Goal: Information Seeking & Learning: Learn about a topic

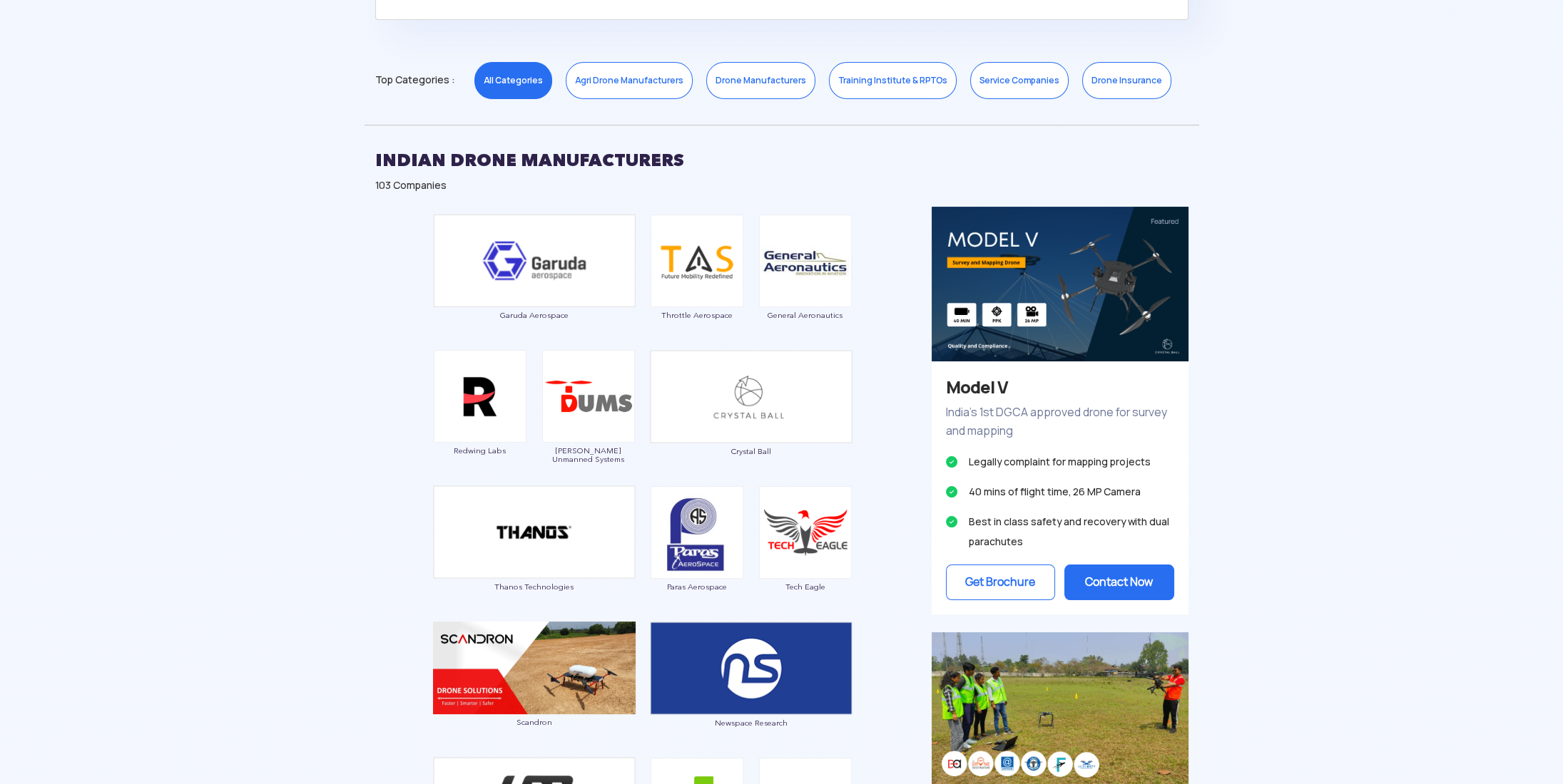
scroll to position [713, 0]
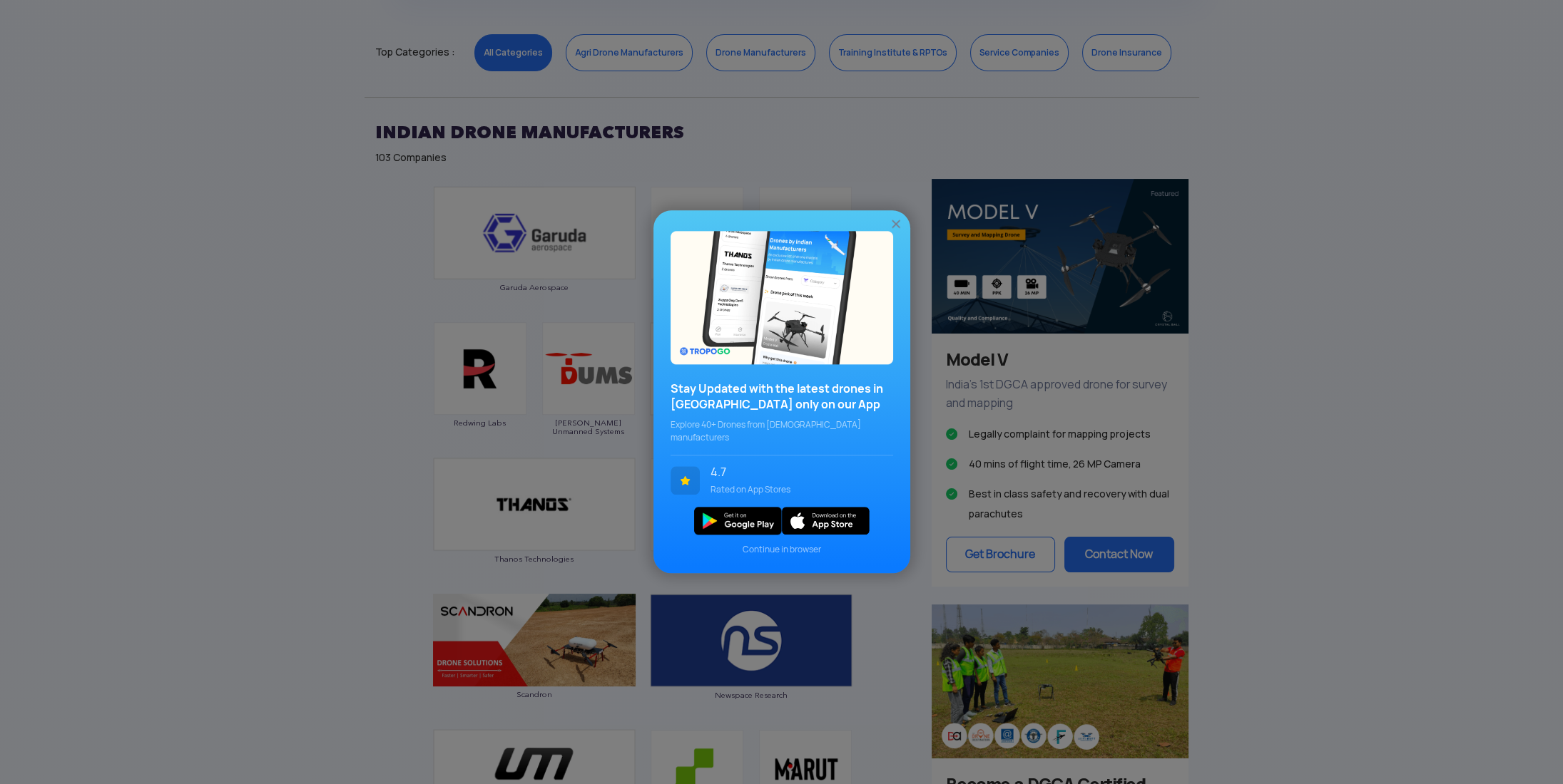
click at [894, 225] on img at bounding box center [896, 225] width 14 height 14
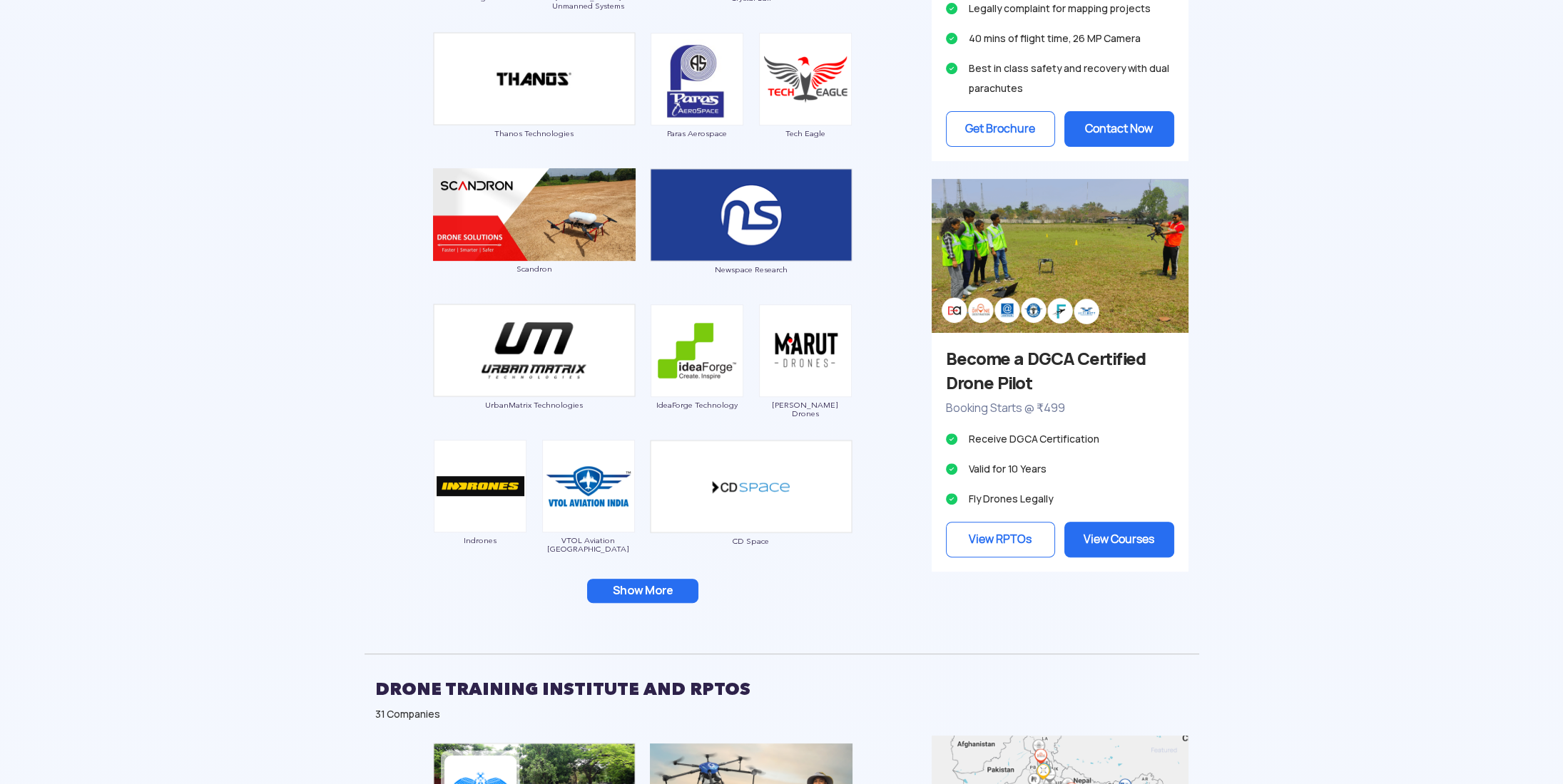
scroll to position [1141, 0]
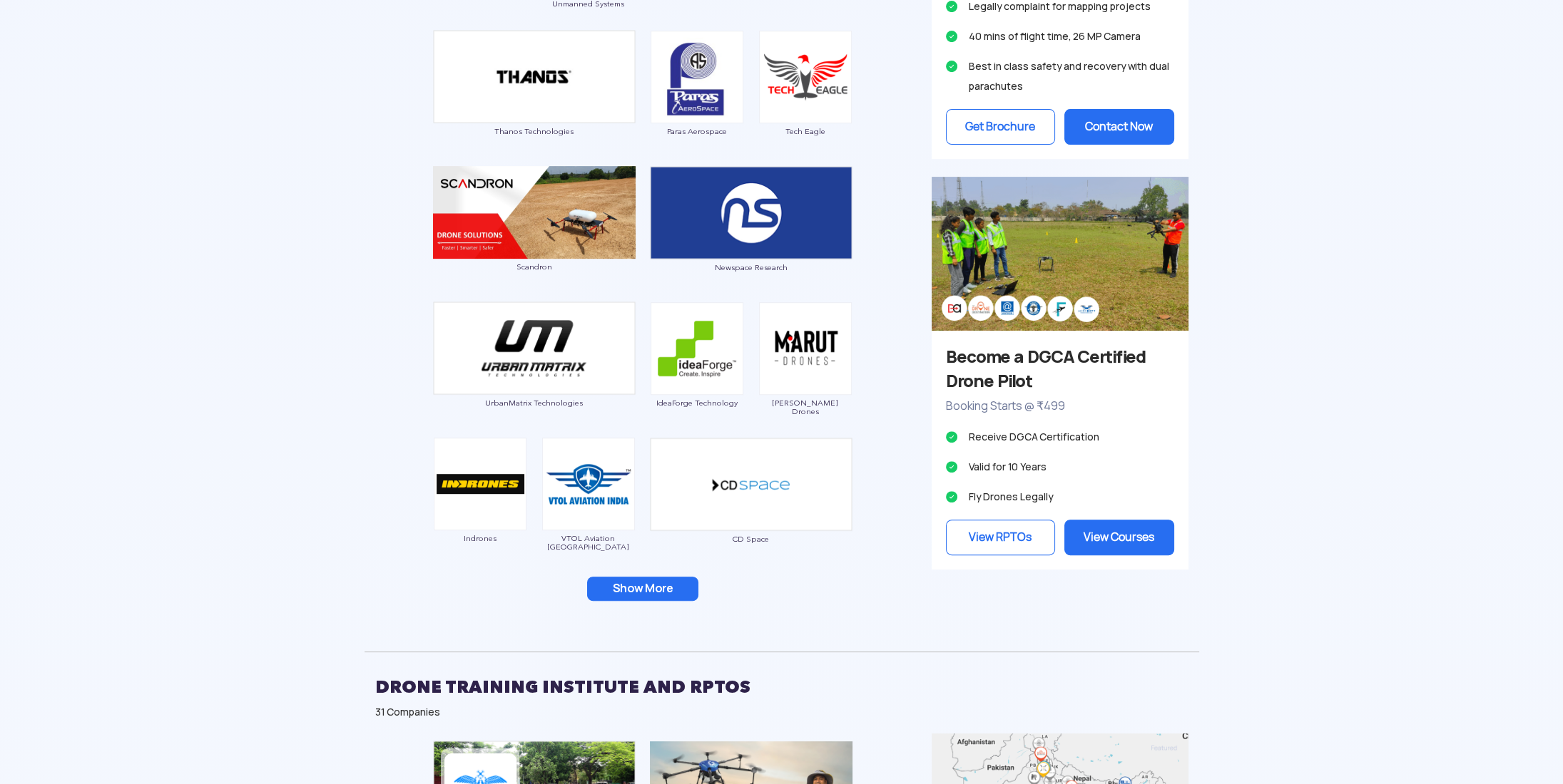
click at [639, 589] on button "Show More" at bounding box center [643, 589] width 111 height 24
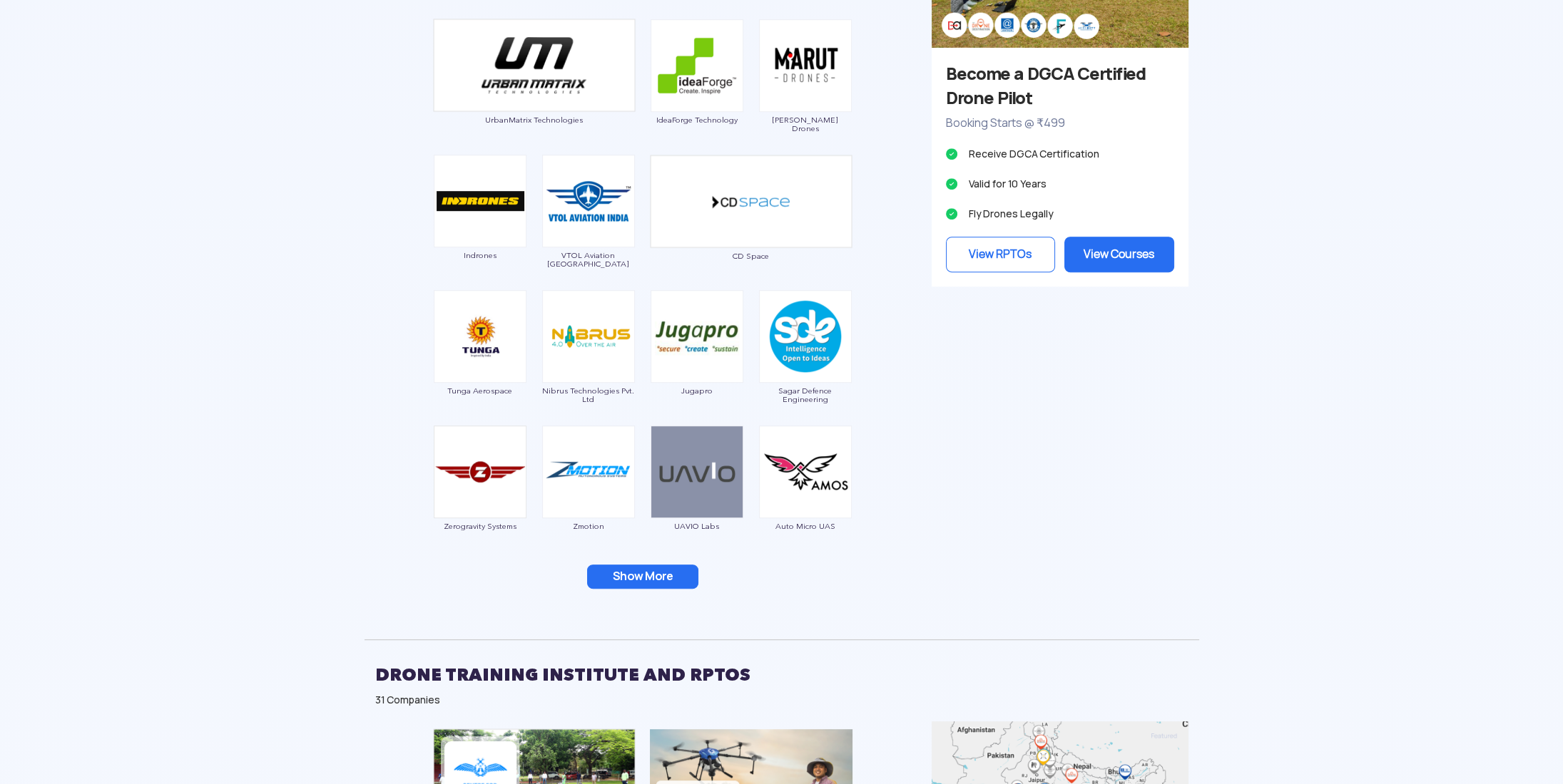
scroll to position [1426, 0]
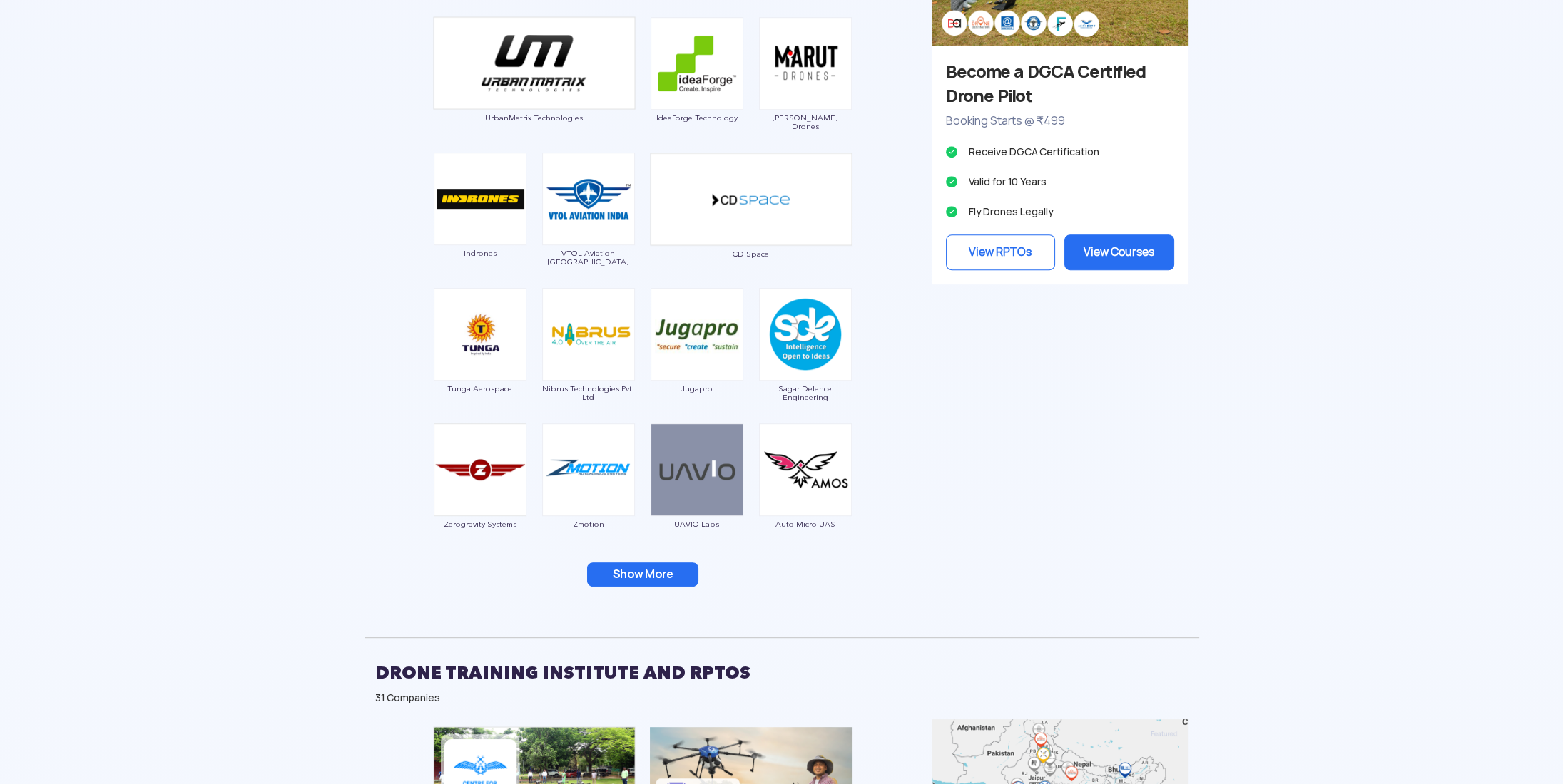
click at [635, 580] on button "Show More" at bounding box center [643, 575] width 111 height 24
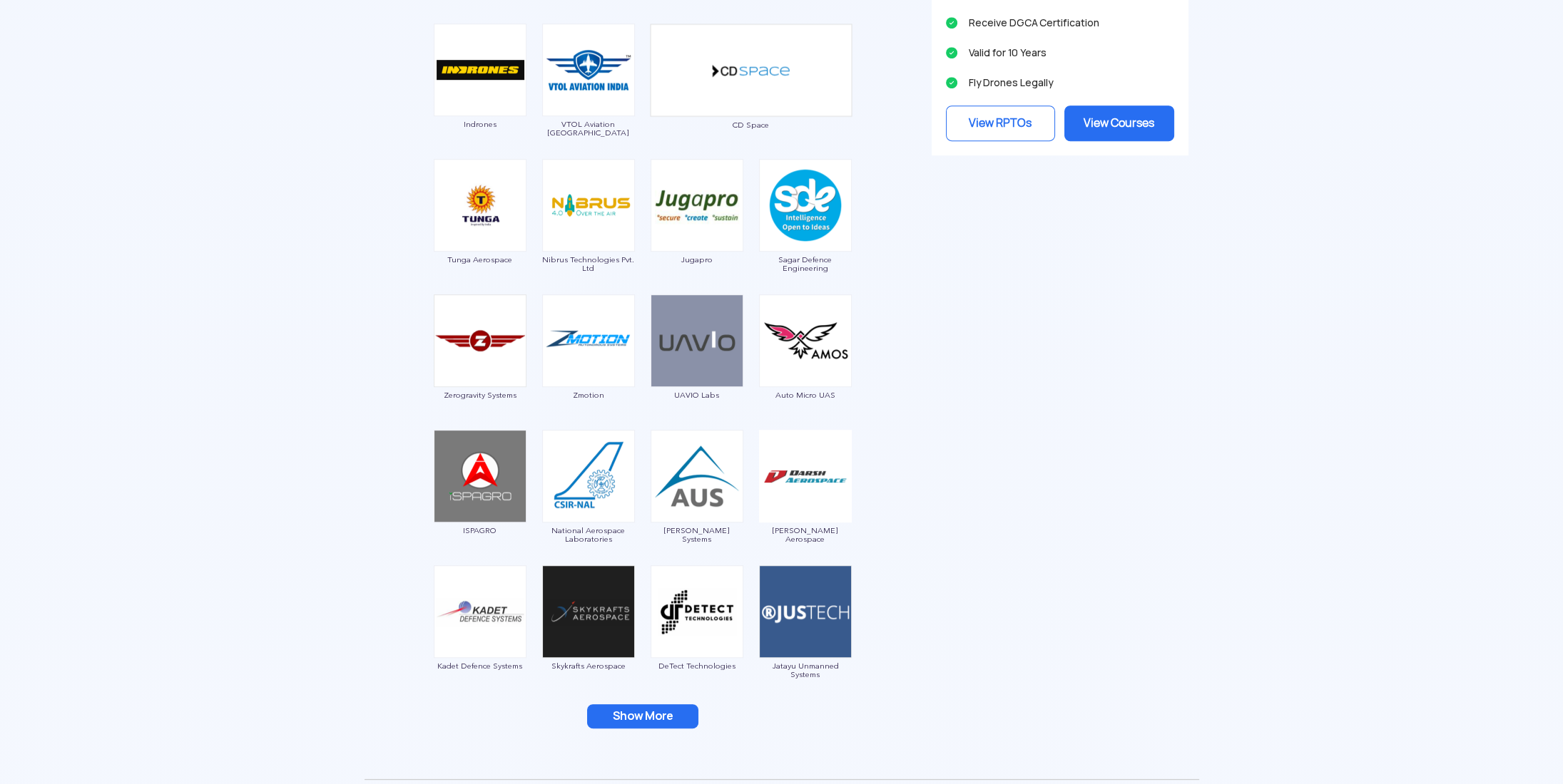
scroll to position [1568, 0]
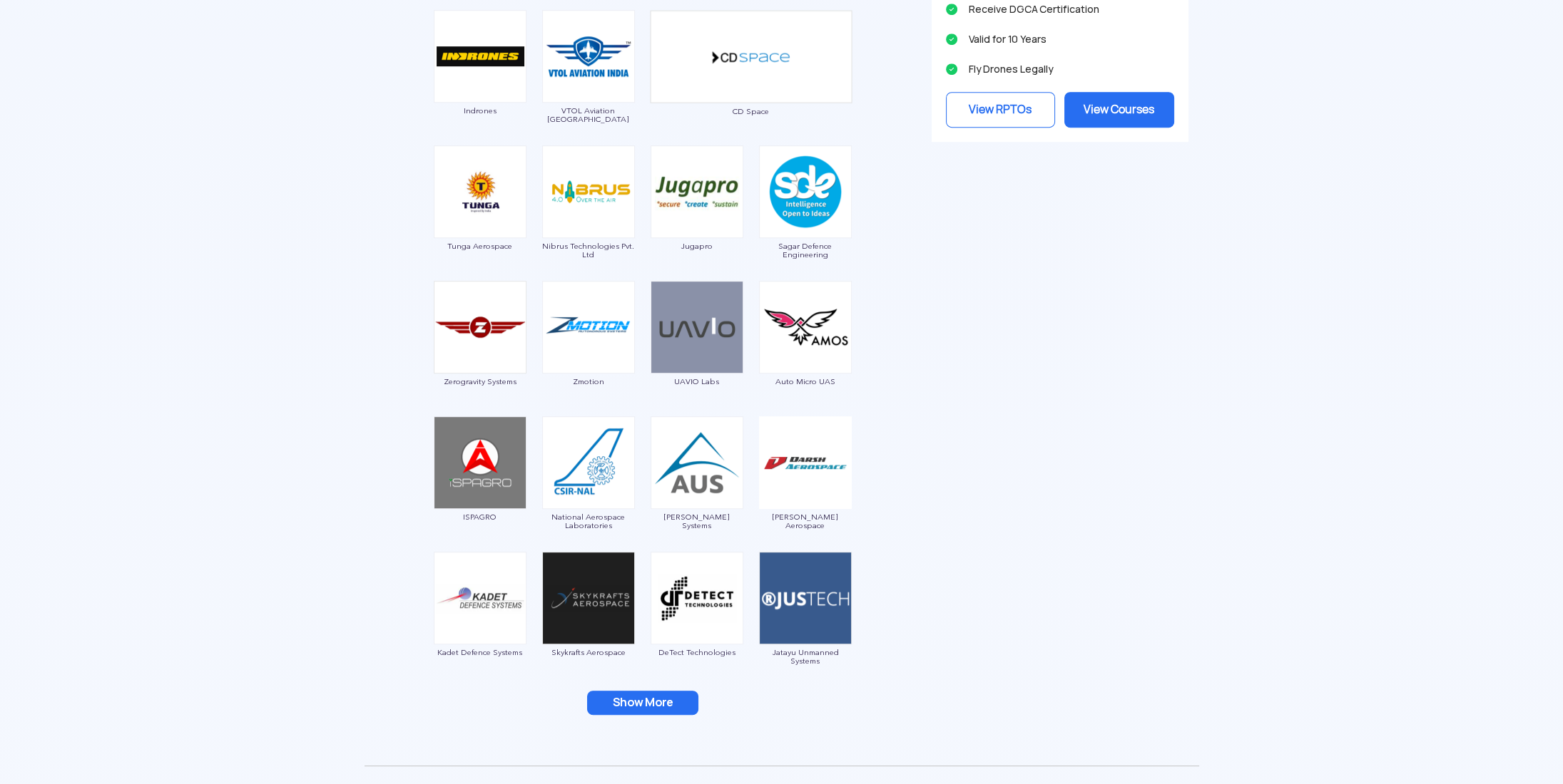
click at [655, 695] on button "Show More" at bounding box center [643, 703] width 111 height 24
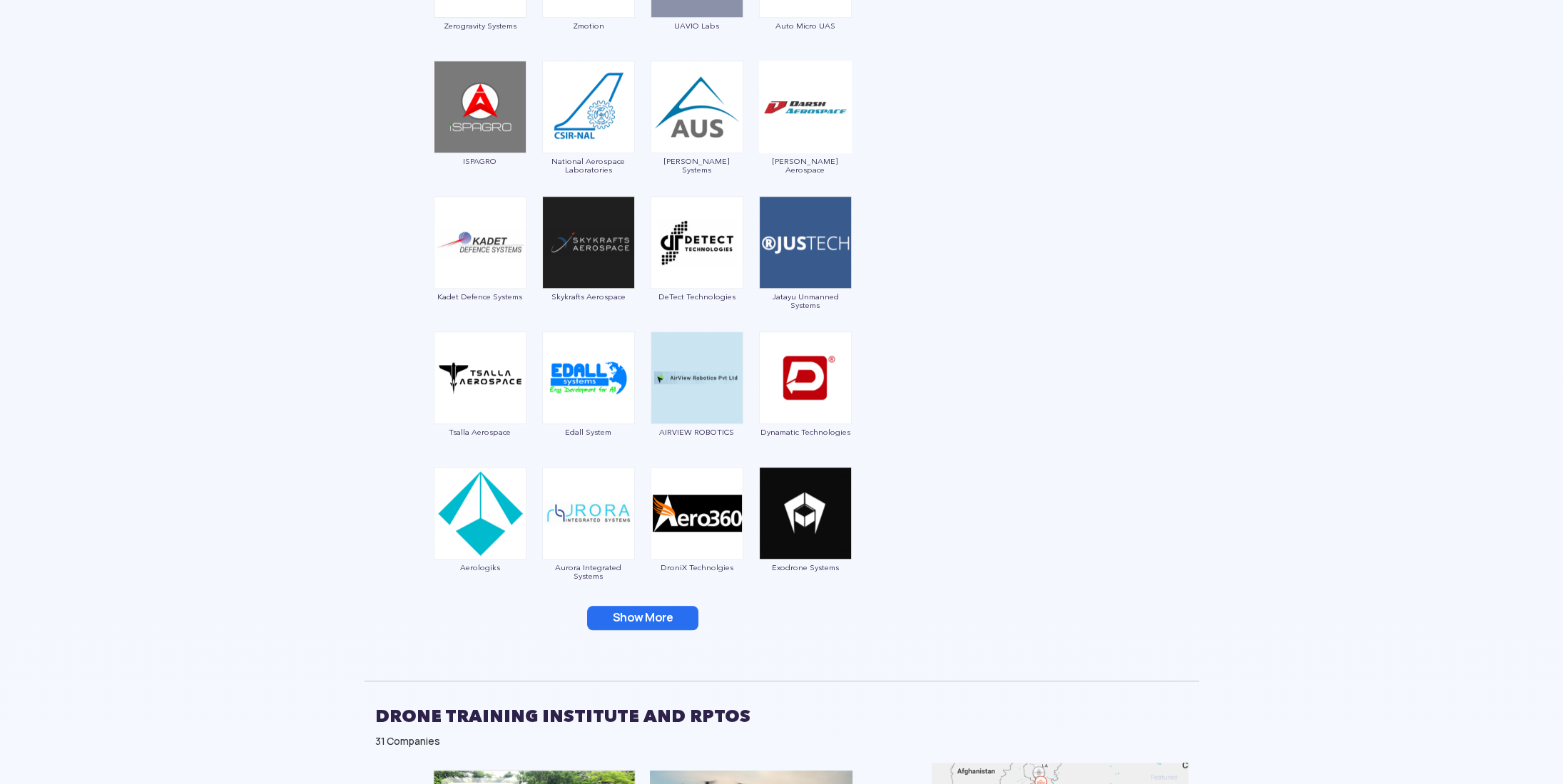
scroll to position [1925, 0]
click at [643, 617] on button "Show More" at bounding box center [643, 617] width 111 height 24
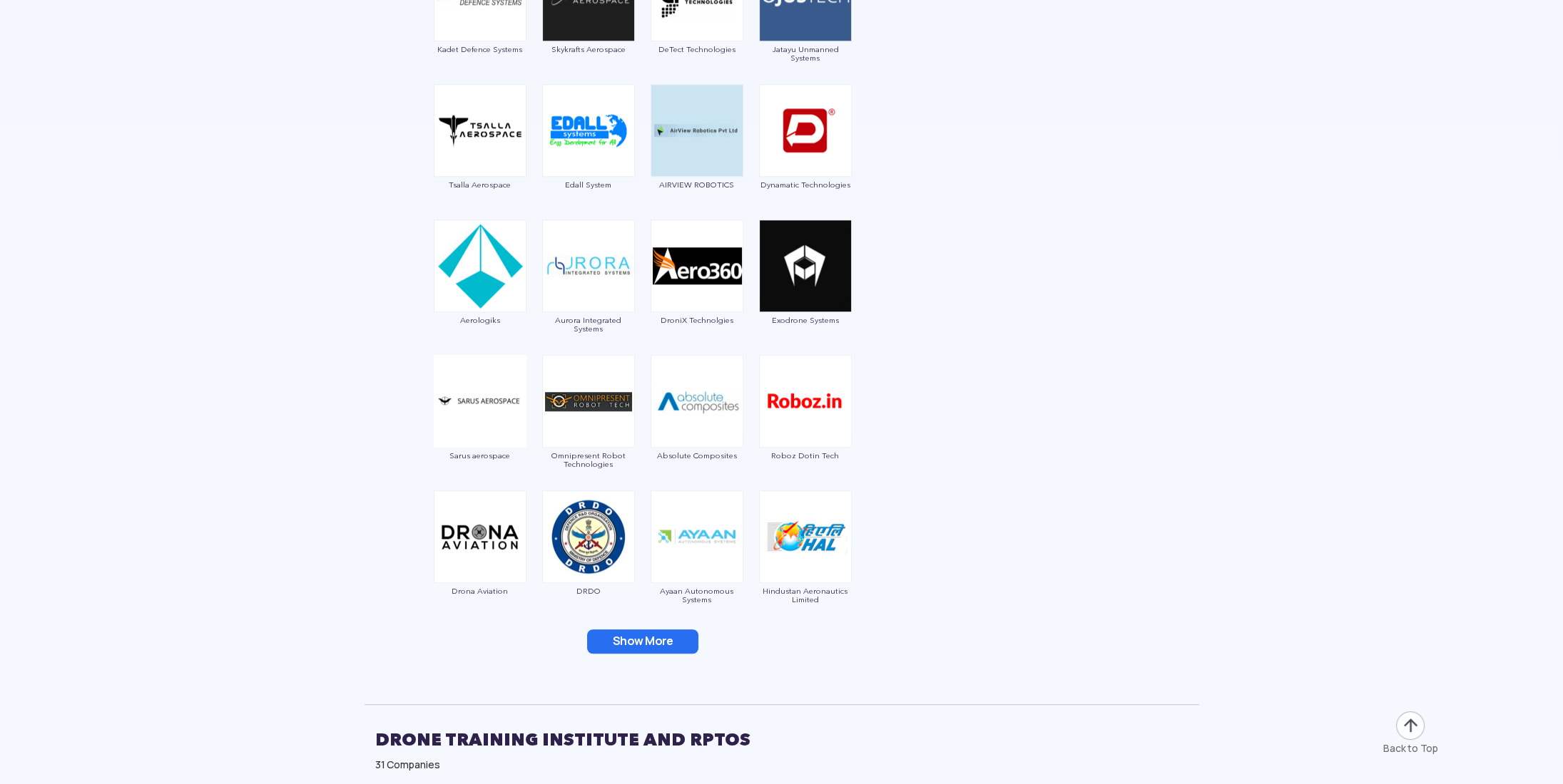
scroll to position [2281, 0]
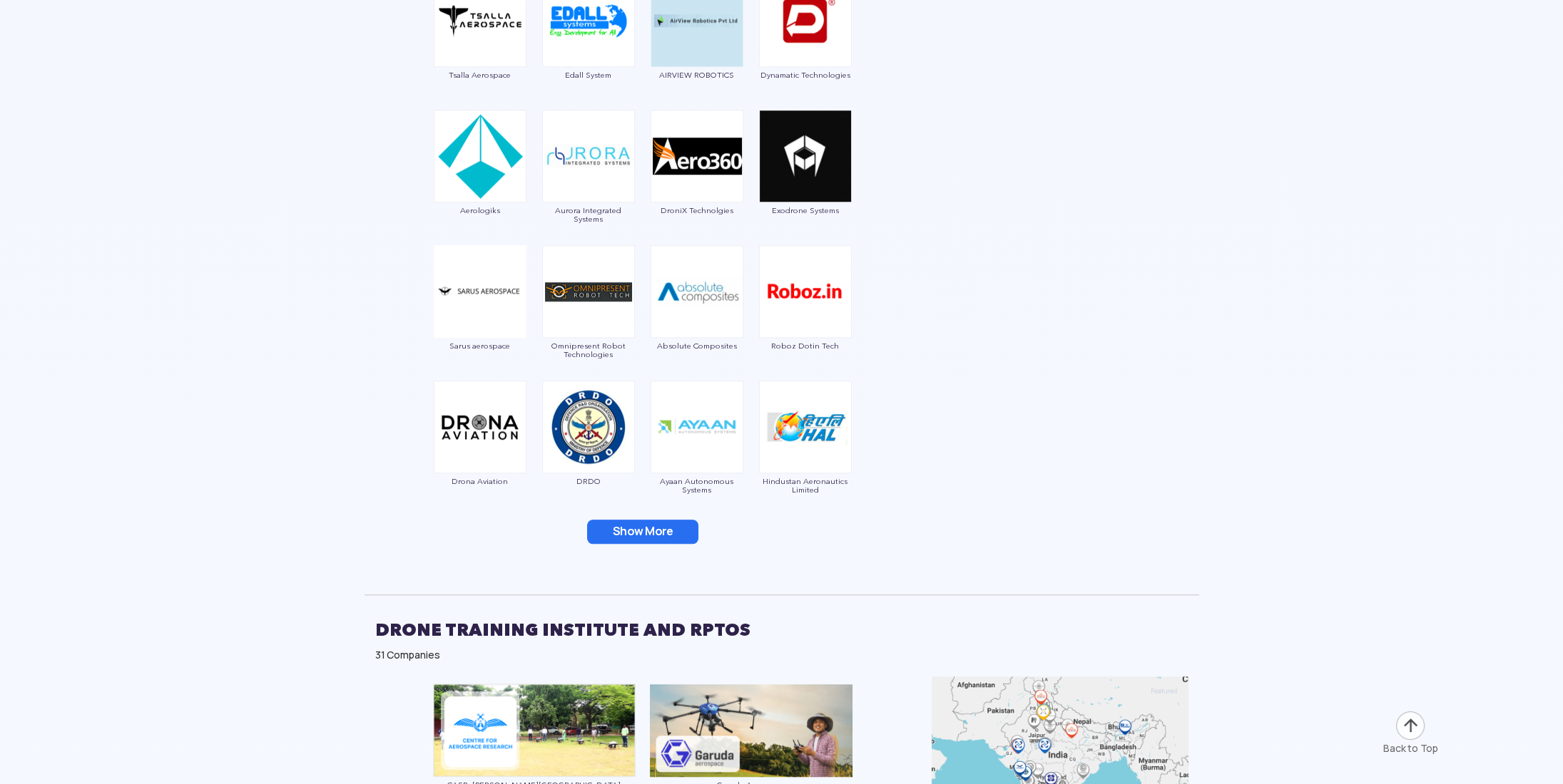
click at [635, 534] on button "Show More" at bounding box center [643, 532] width 111 height 24
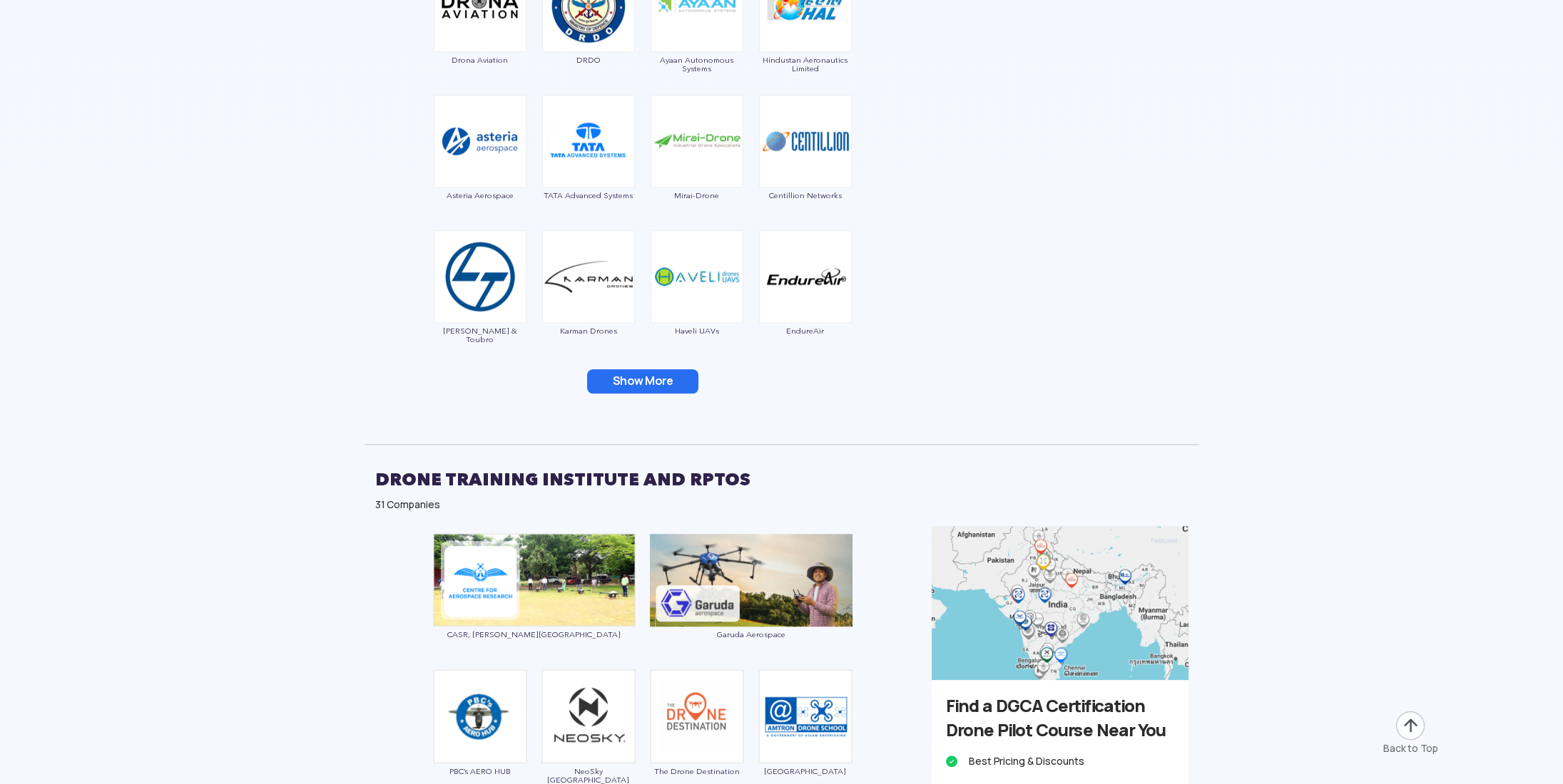
scroll to position [2709, 0]
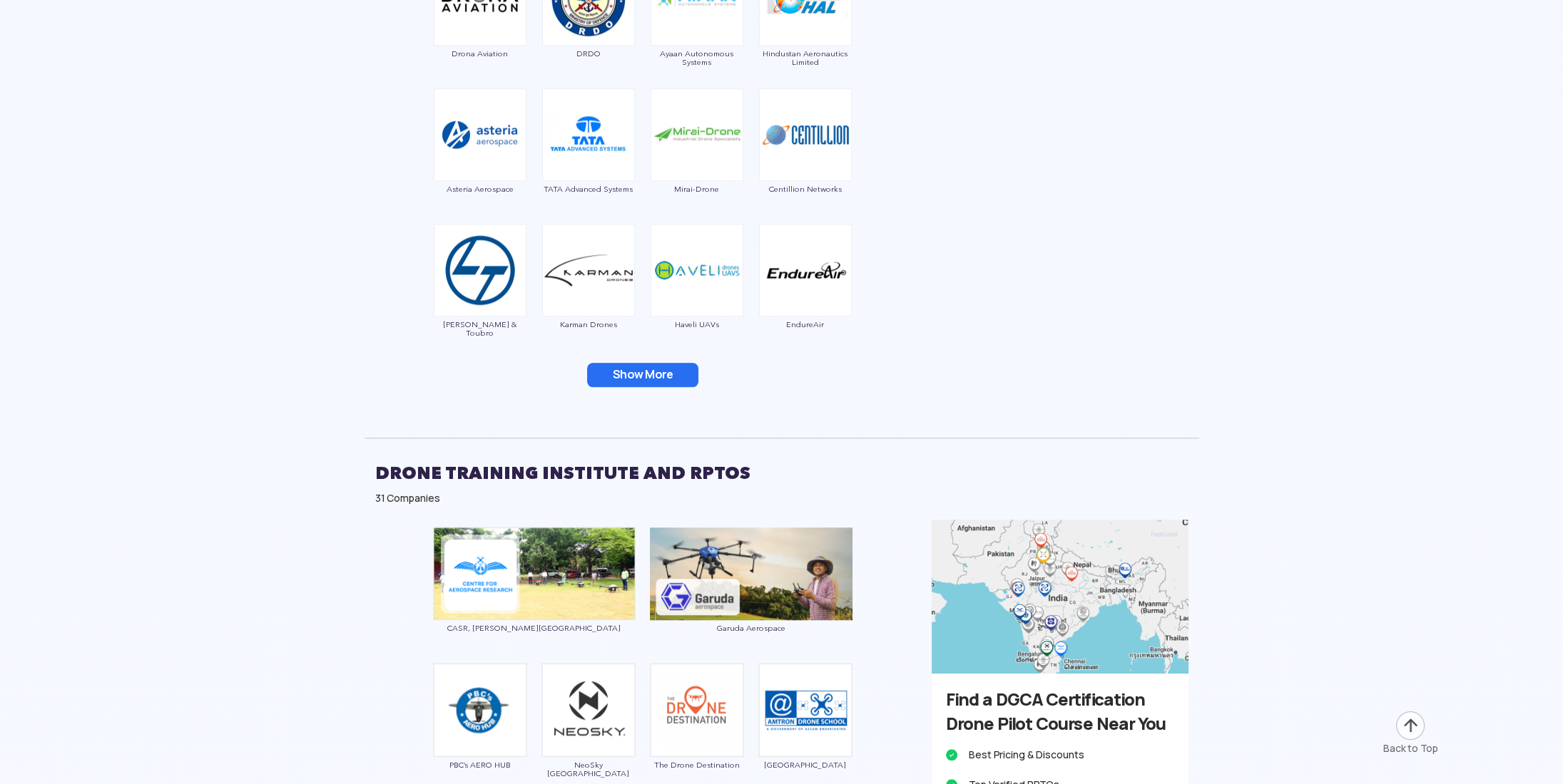
click at [633, 381] on button "Show More" at bounding box center [643, 375] width 111 height 24
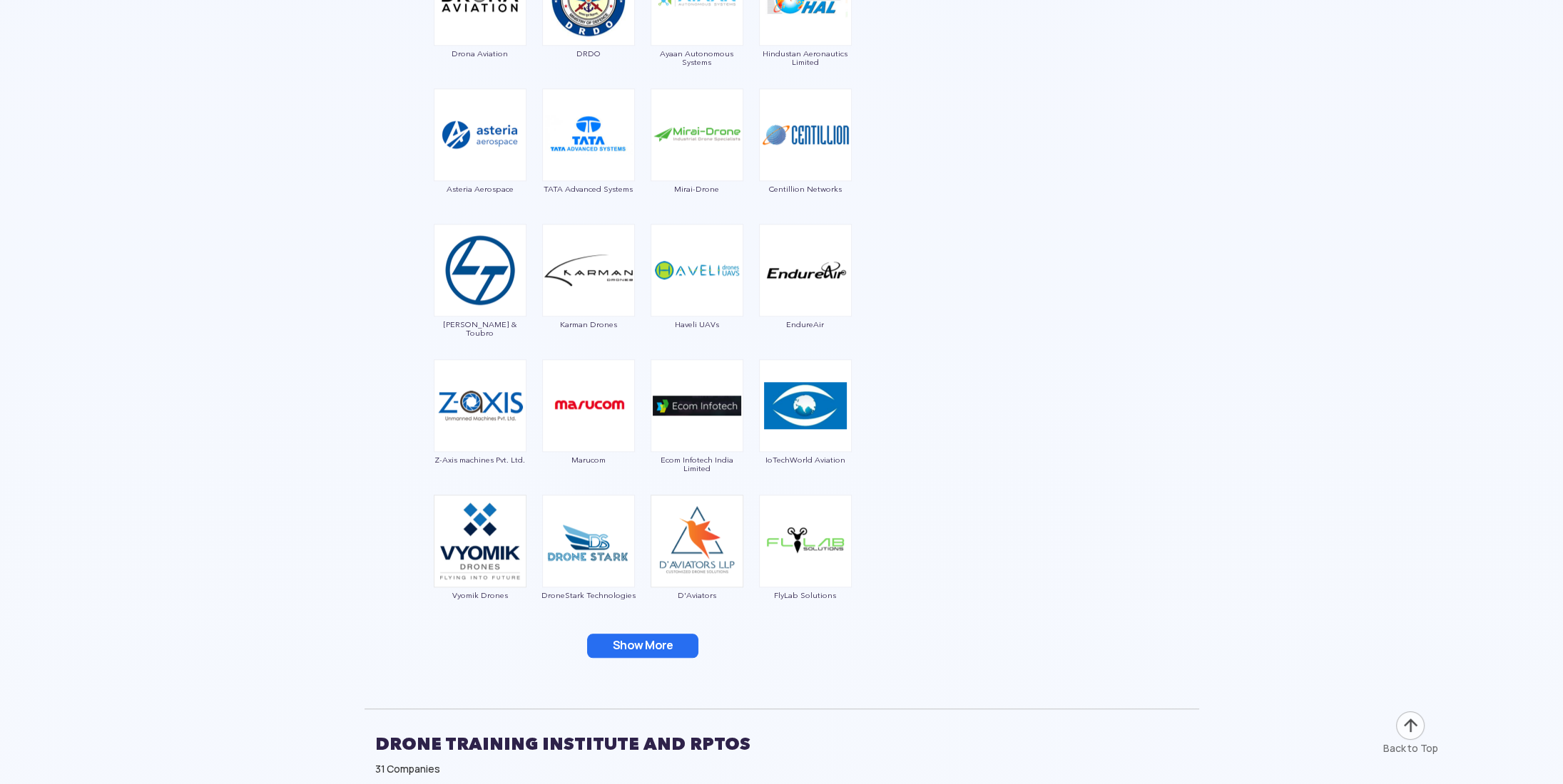
click at [626, 650] on button "Show More" at bounding box center [643, 646] width 111 height 24
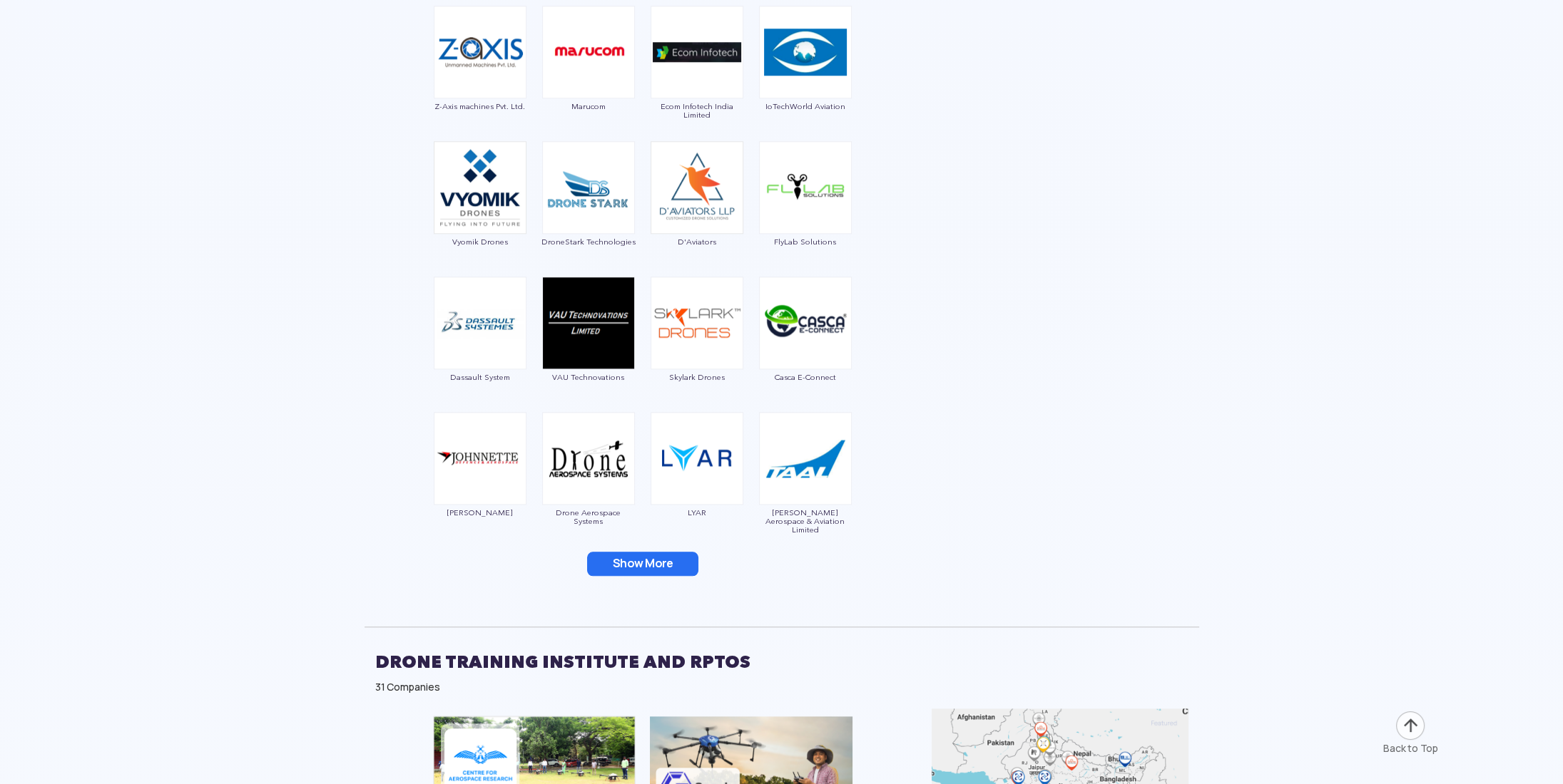
scroll to position [3065, 0]
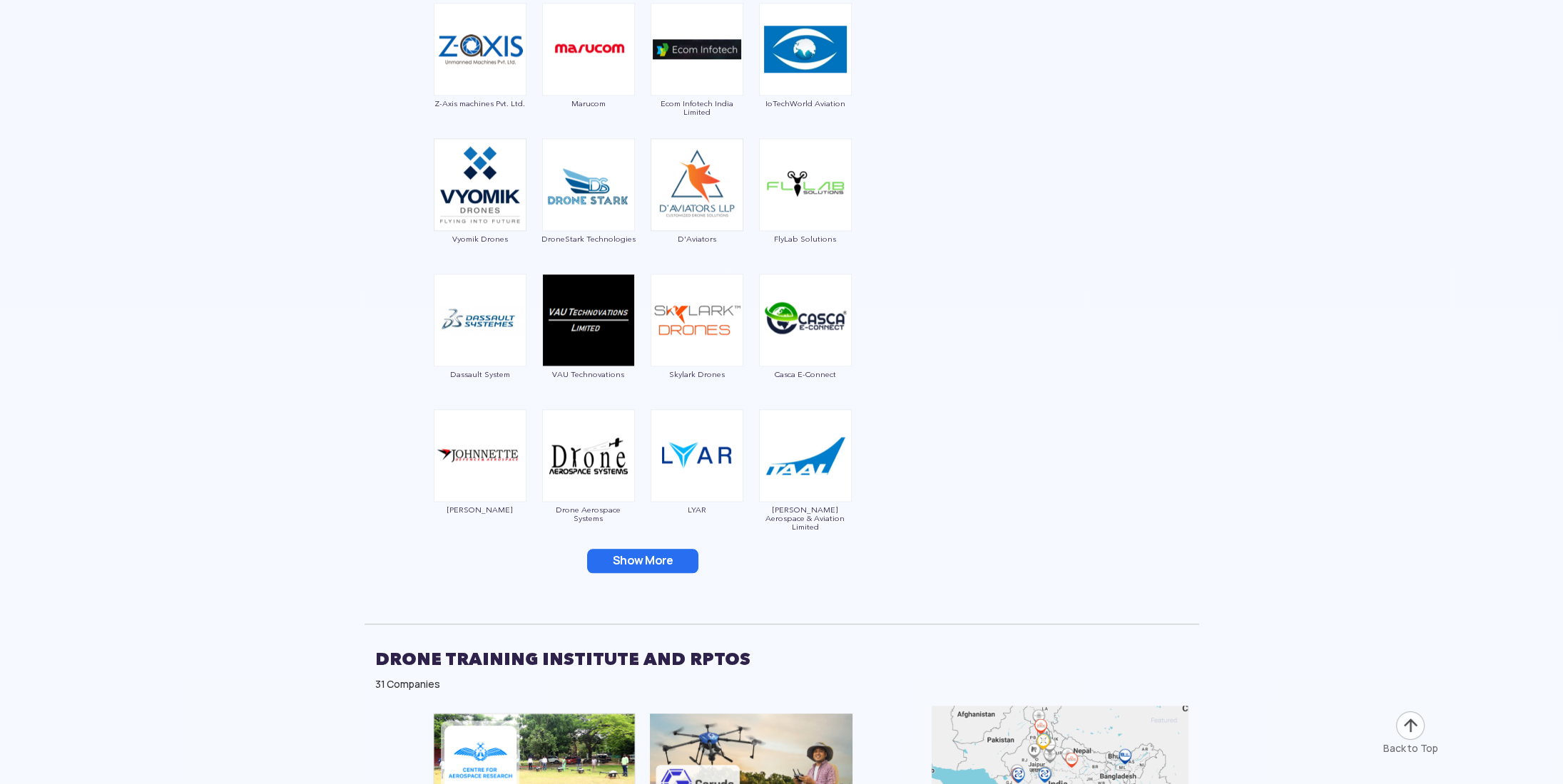
click at [633, 564] on button "Show More" at bounding box center [643, 561] width 111 height 24
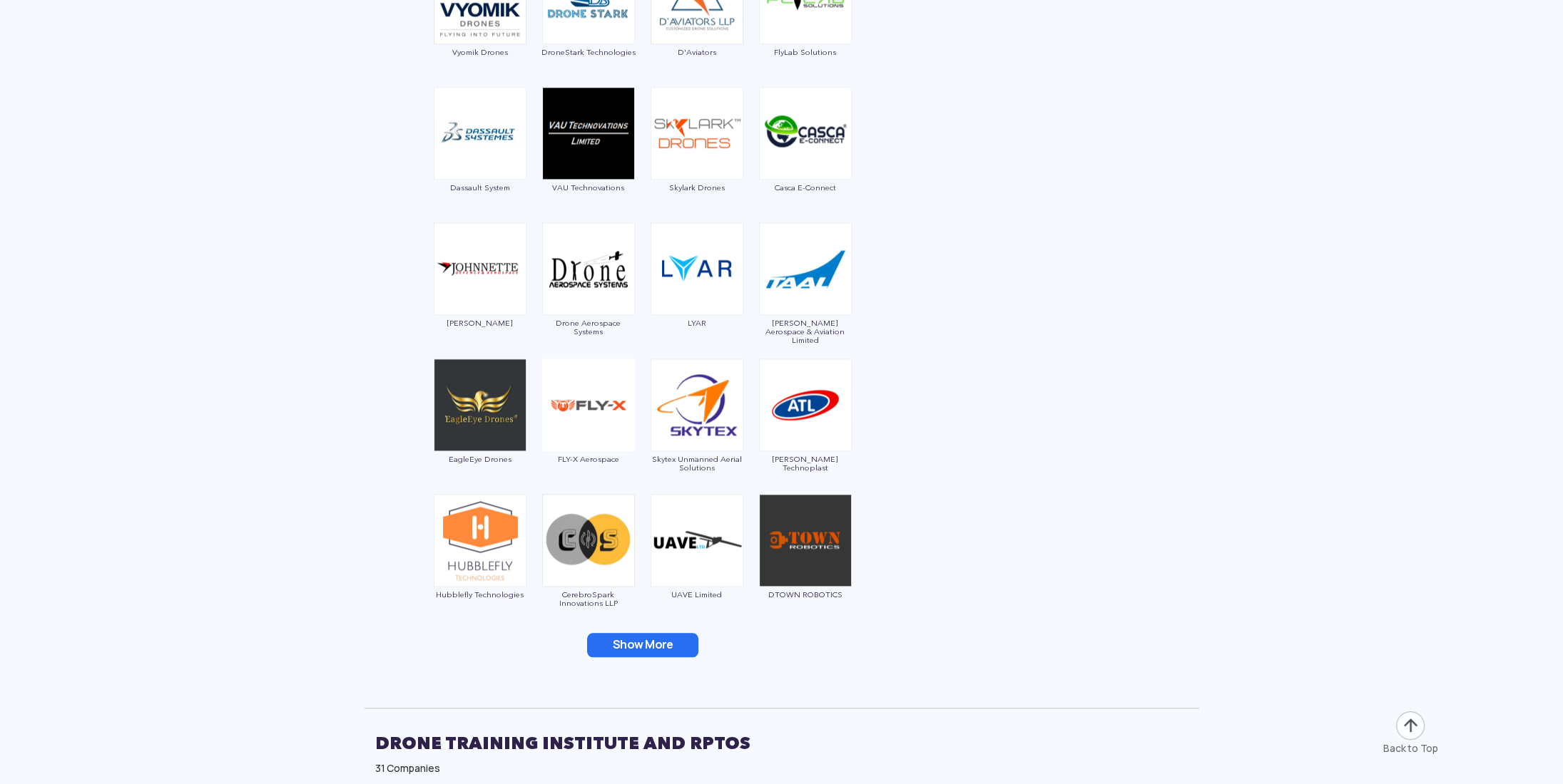
scroll to position [3279, 0]
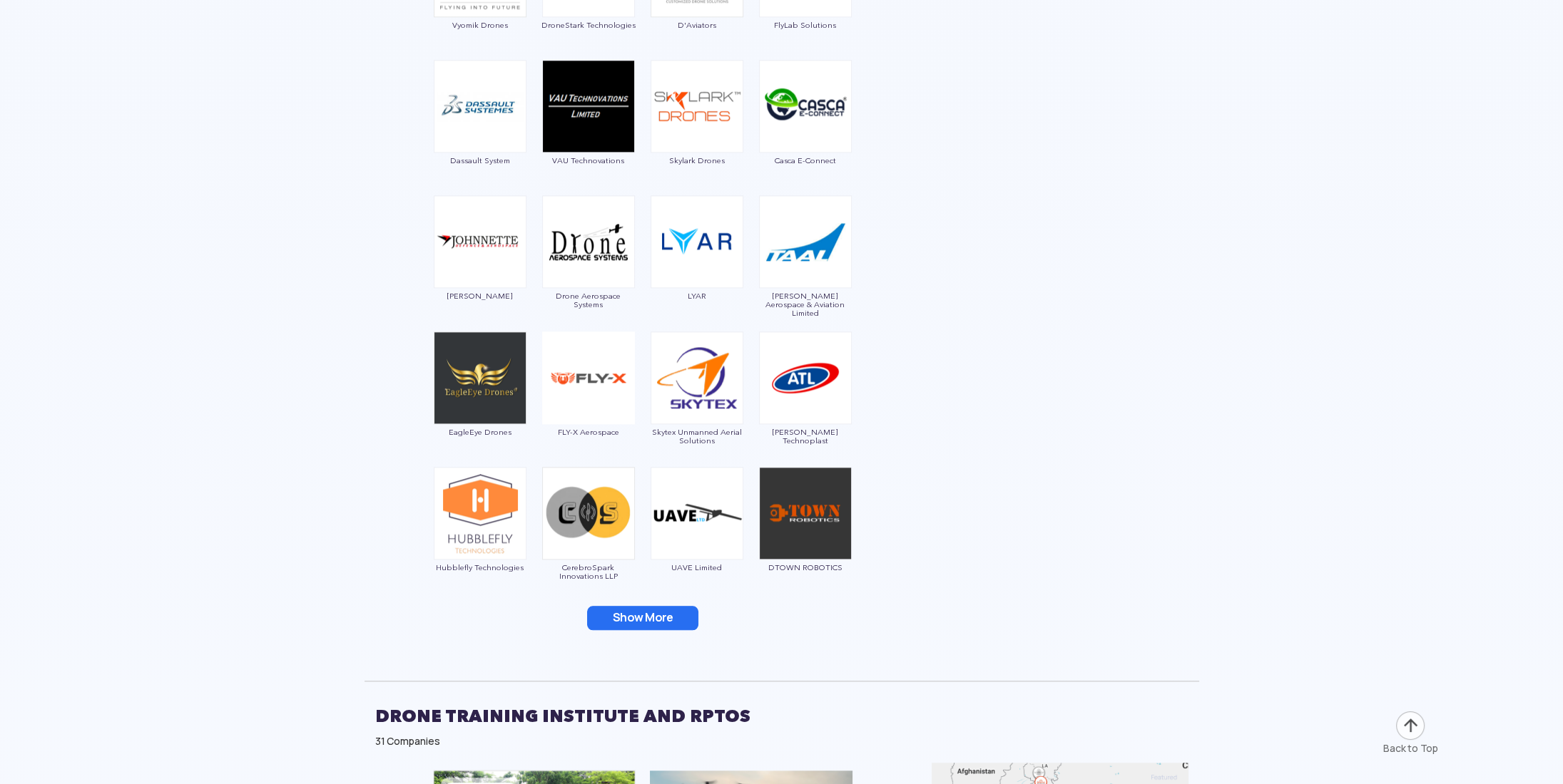
click at [632, 610] on button "Show More" at bounding box center [643, 618] width 111 height 24
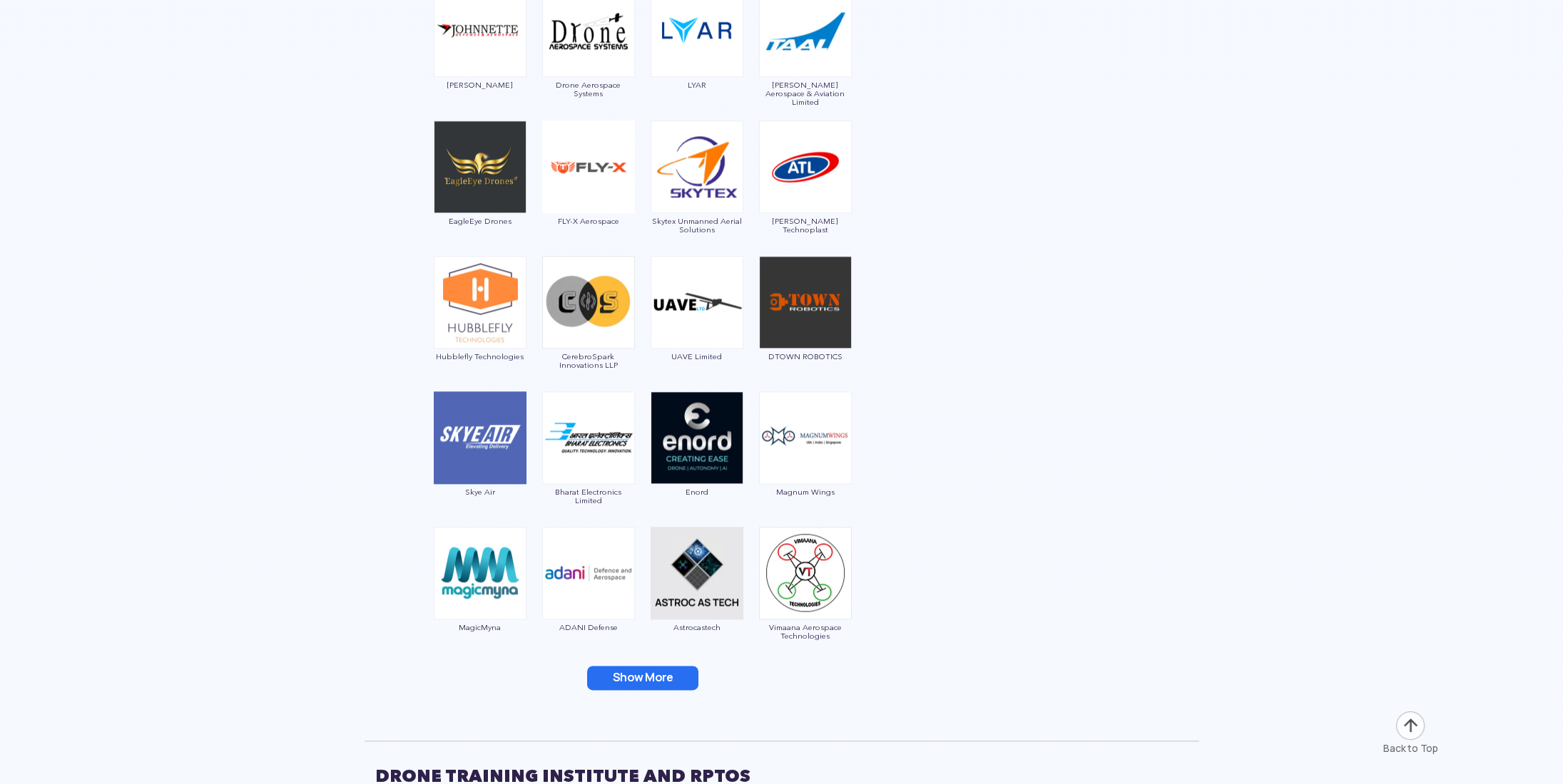
scroll to position [3493, 0]
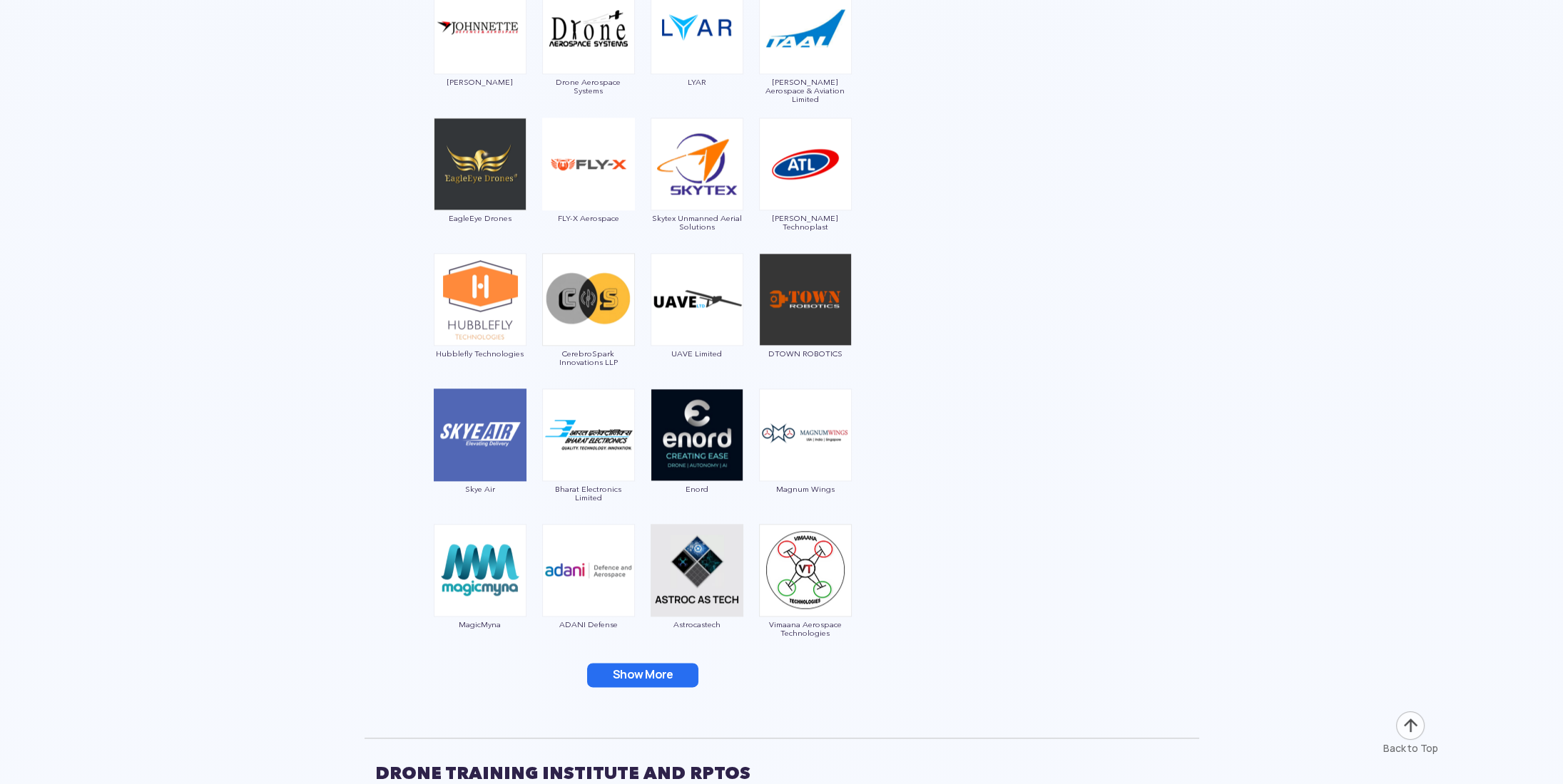
click at [627, 666] on button "Show More" at bounding box center [643, 675] width 111 height 24
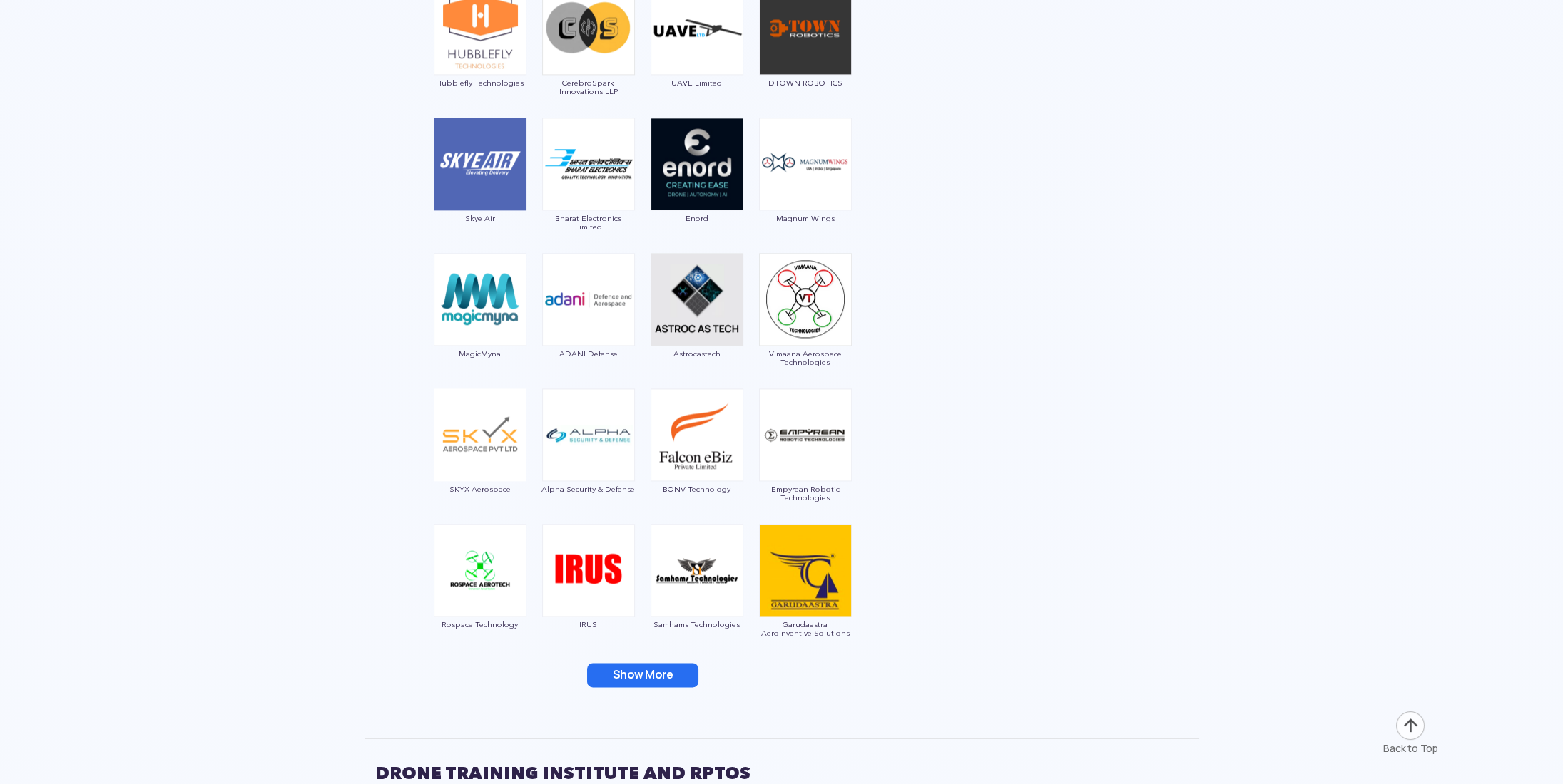
scroll to position [3778, 0]
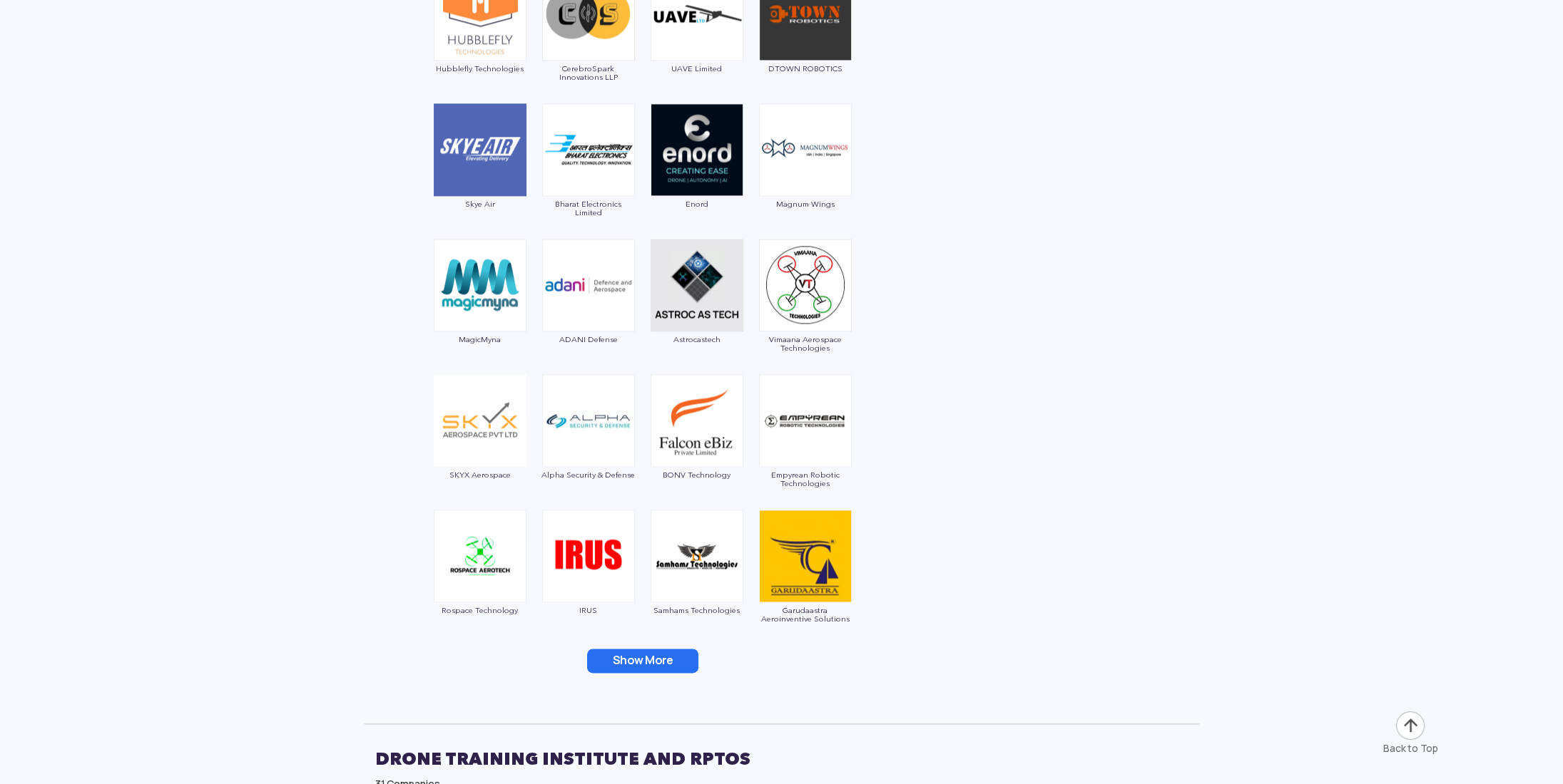
click at [619, 664] on button "Show More" at bounding box center [643, 661] width 111 height 24
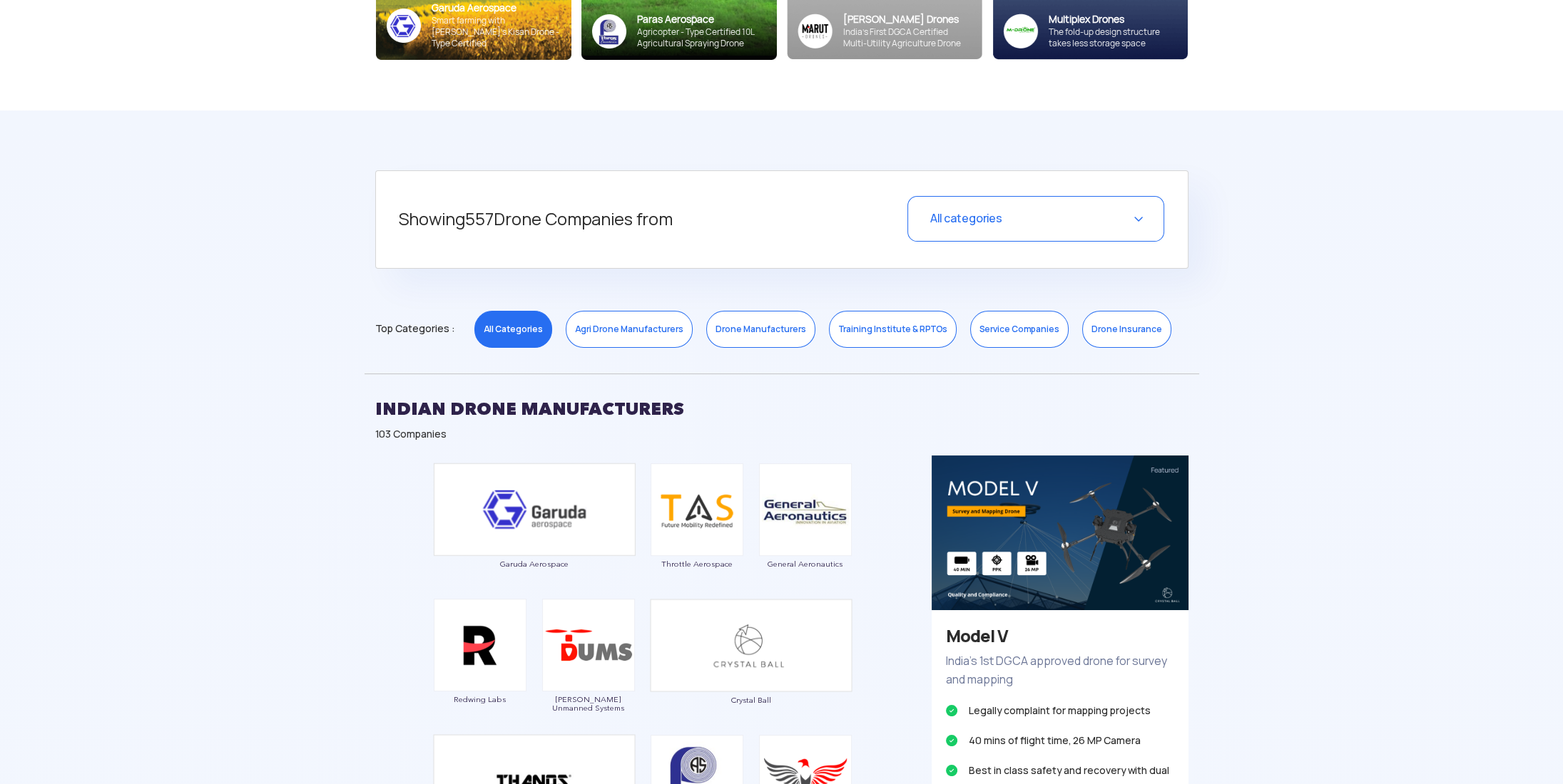
scroll to position [571, 0]
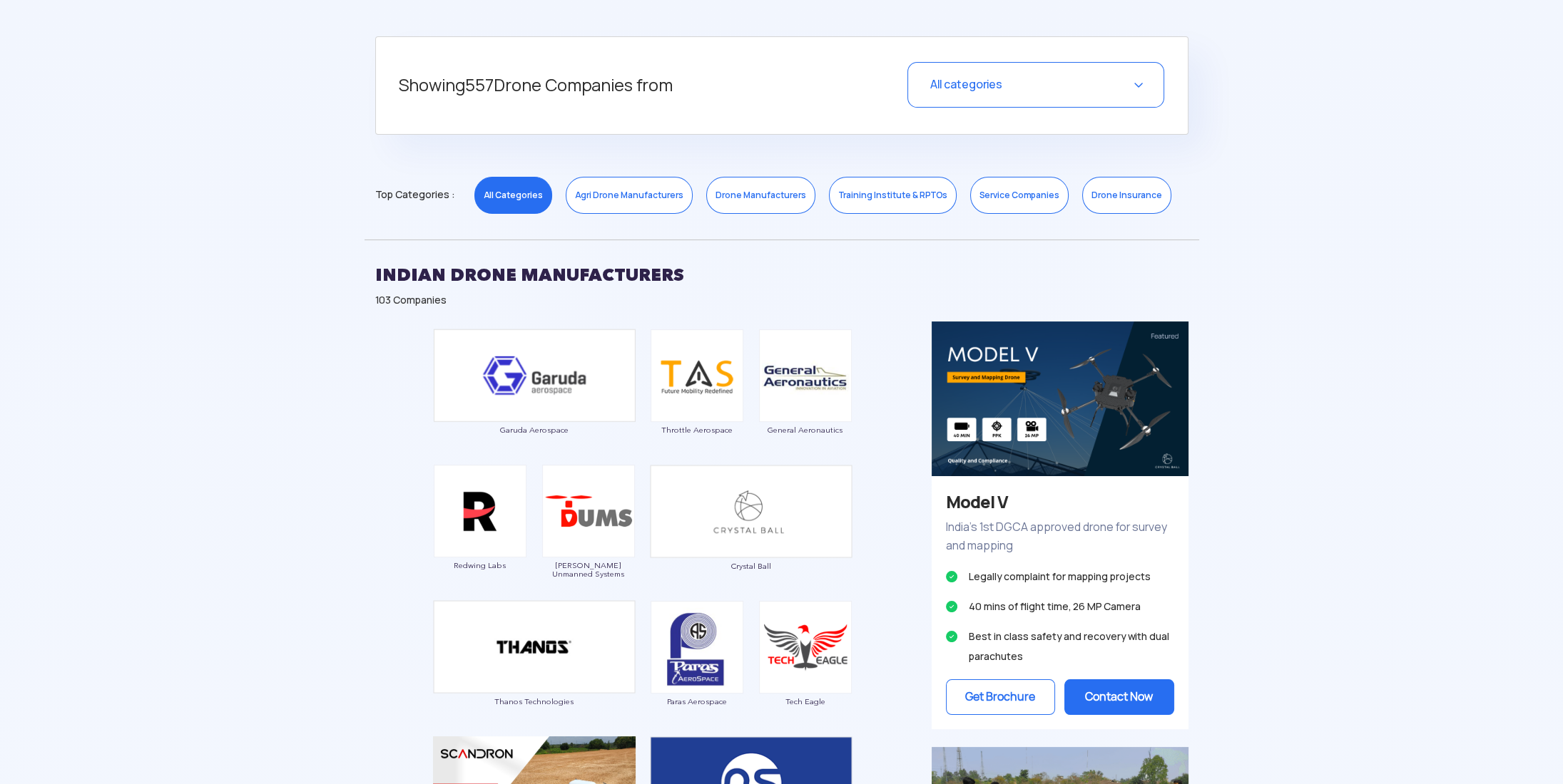
click at [511, 85] on h5 "Showing 557 Drone Companies from" at bounding box center [609, 85] width 421 height 47
click at [511, 86] on h5 "Showing 557 Drone Companies from" at bounding box center [609, 85] width 421 height 47
click at [1057, 78] on div "All categories" at bounding box center [1036, 85] width 257 height 46
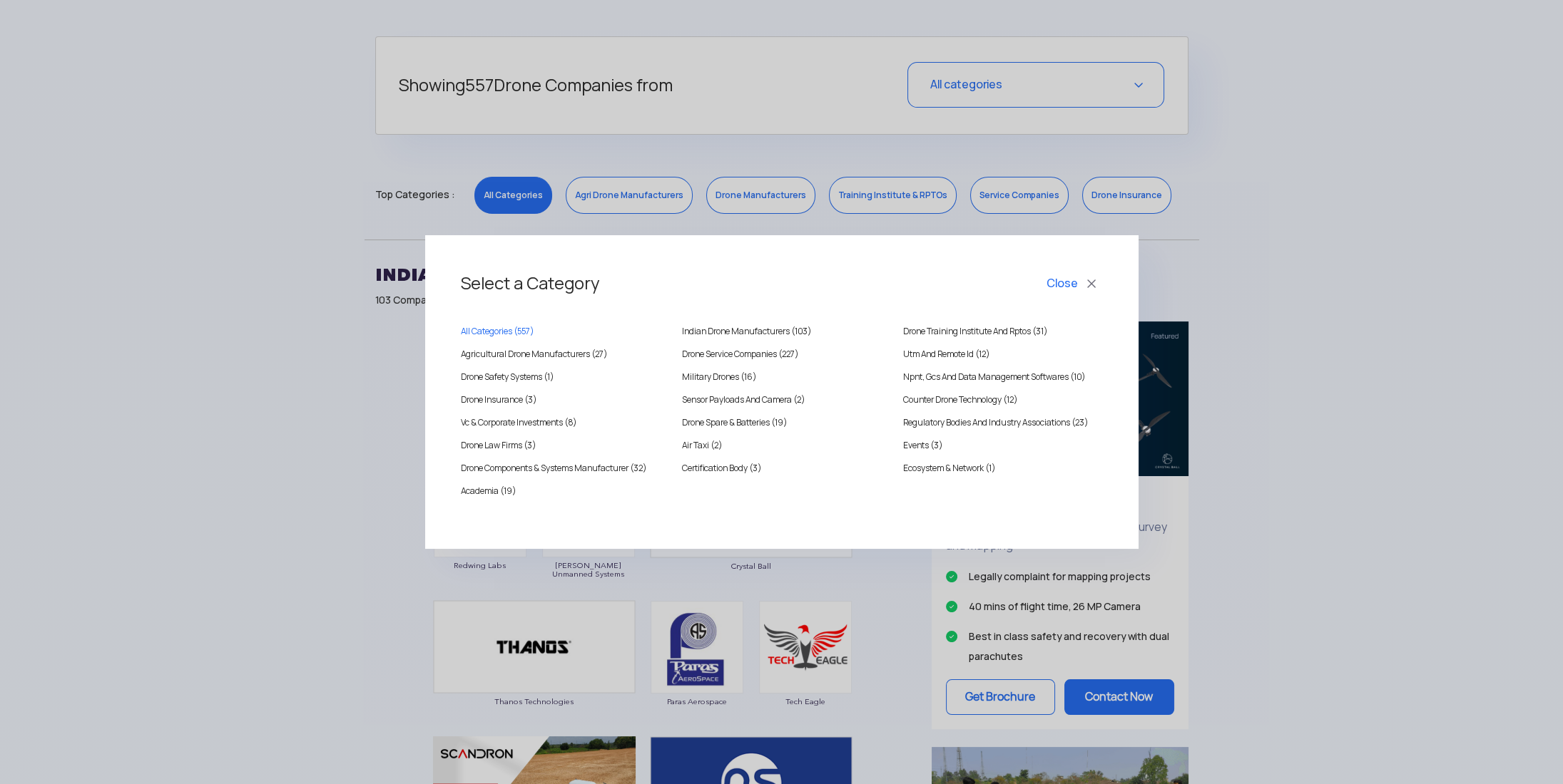
click at [1057, 78] on div "Select a Category Close All Categories ( 557 ) [DEMOGRAPHIC_DATA] Drone Manufac…" at bounding box center [781, 392] width 1563 height 784
click at [1083, 287] on button "Close" at bounding box center [1073, 283] width 60 height 24
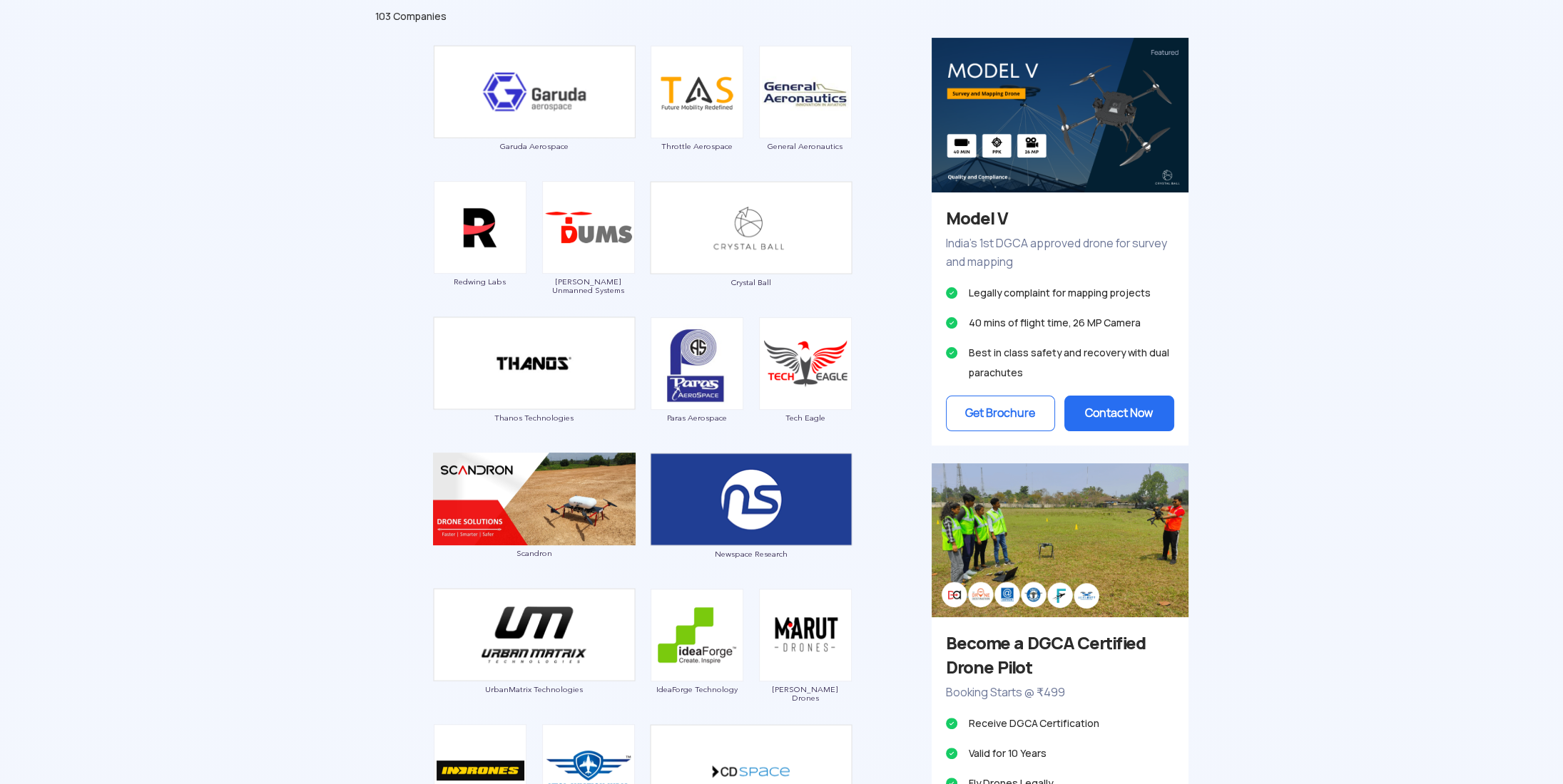
scroll to position [856, 0]
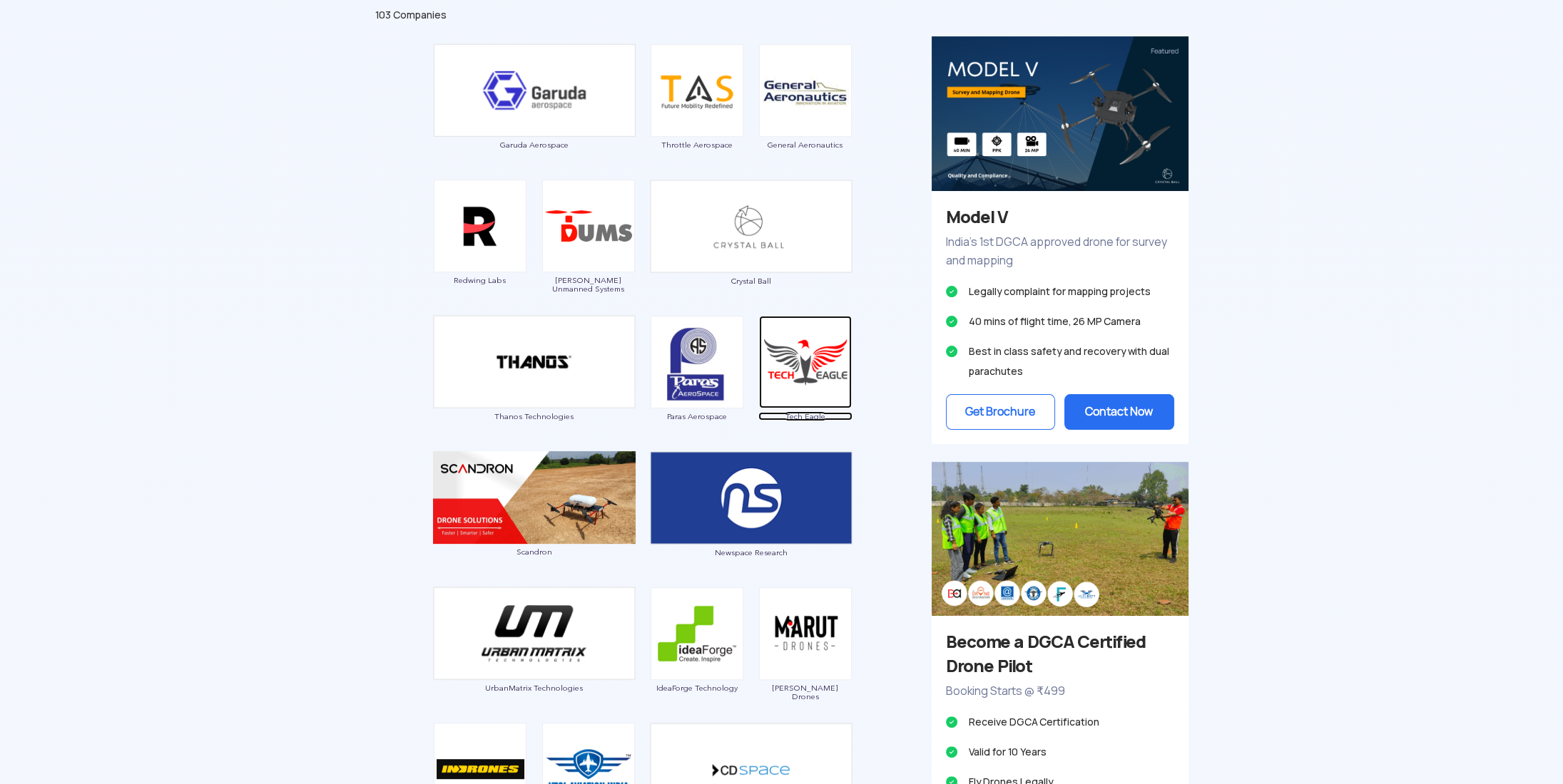
click at [798, 348] on img at bounding box center [804, 361] width 93 height 93
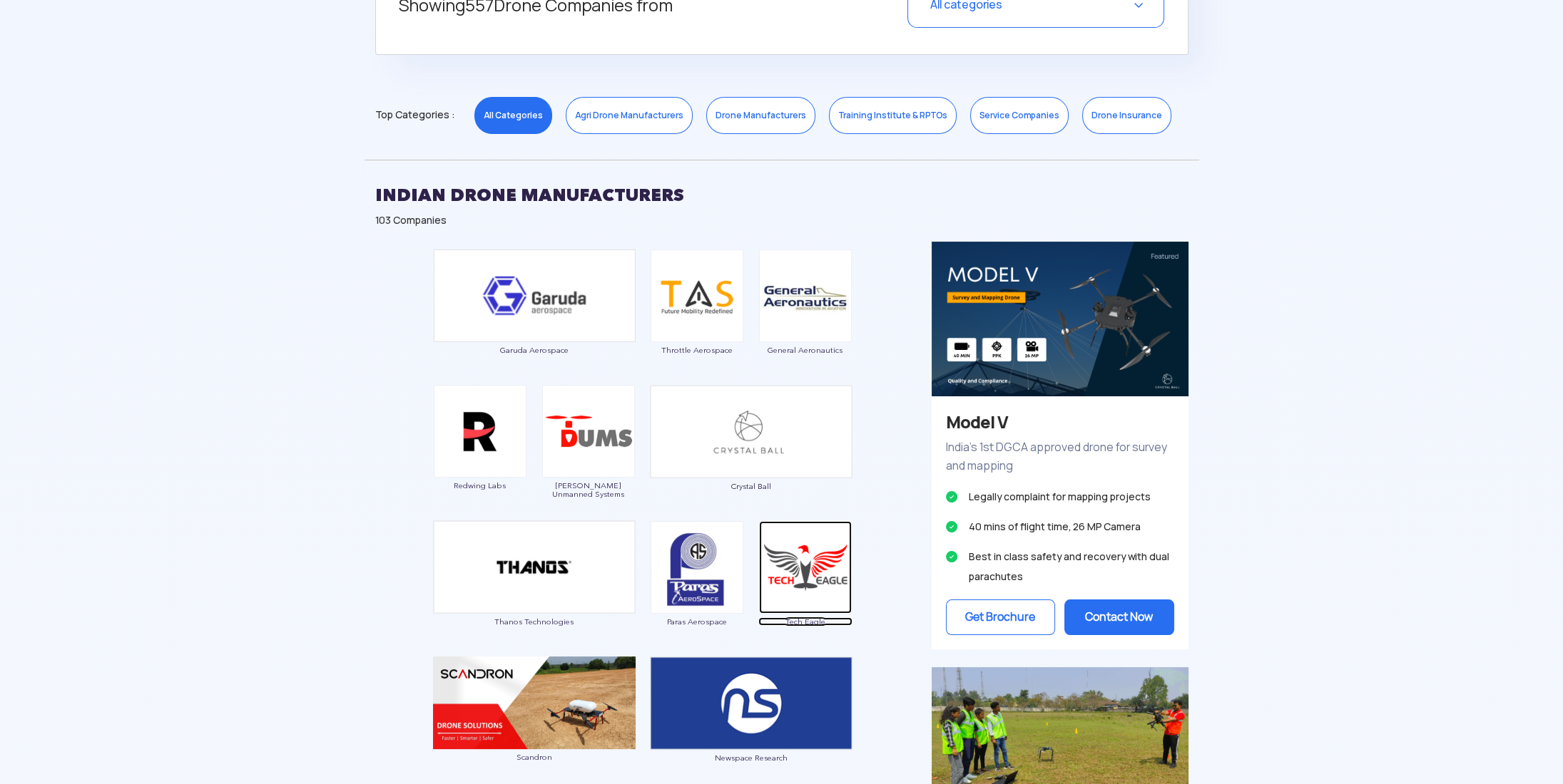
scroll to position [427, 0]
